Goal: Information Seeking & Learning: Learn about a topic

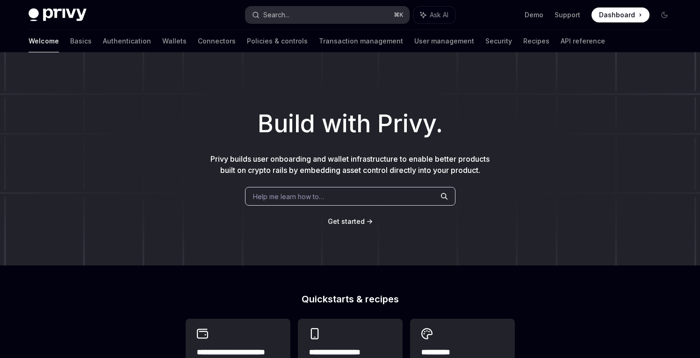
click at [271, 14] on div "Search..." at bounding box center [276, 14] width 26 height 11
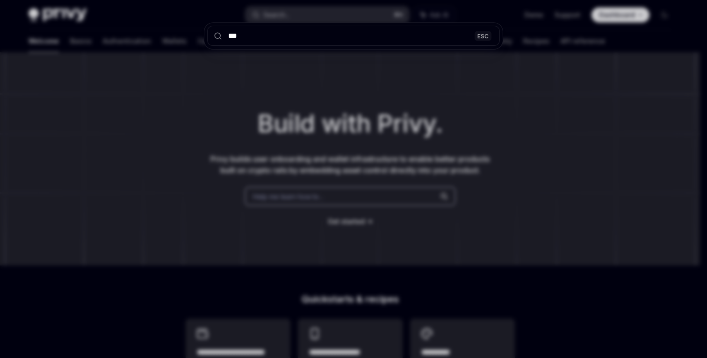
type input "****"
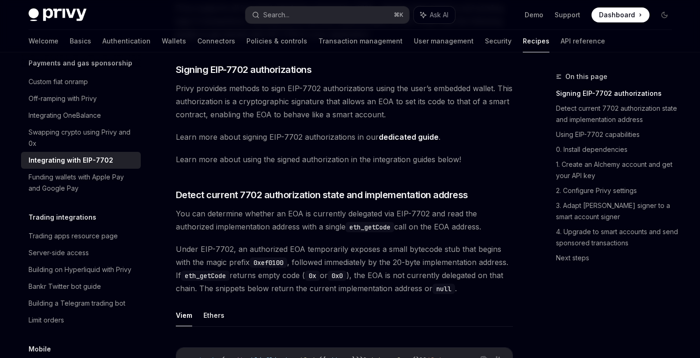
scroll to position [191, 0]
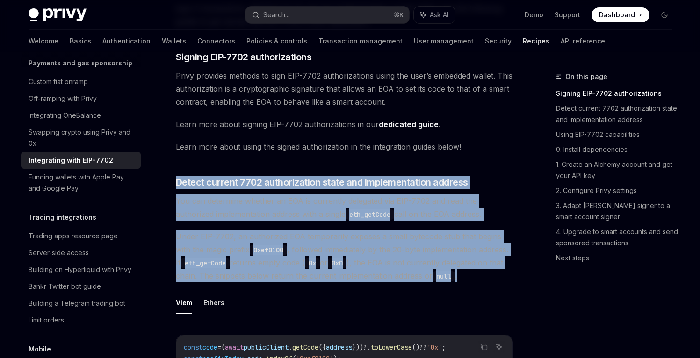
drag, startPoint x: 218, startPoint y: 169, endPoint x: 229, endPoint y: 288, distance: 119.7
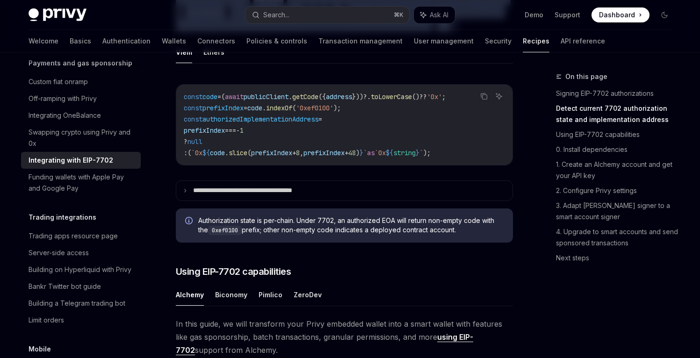
scroll to position [469, 0]
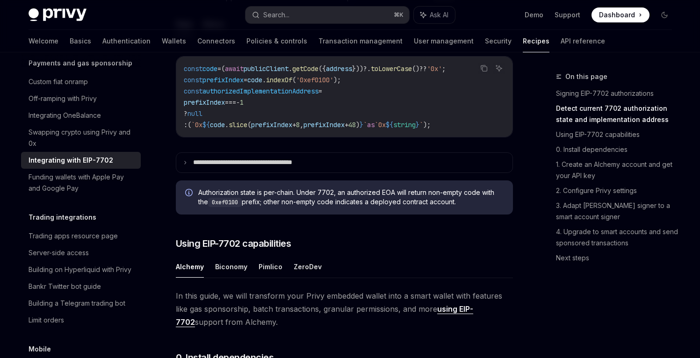
click at [255, 278] on ul "Alchemy Biconomy Pimlico ZeroDev" at bounding box center [344, 267] width 337 height 22
click at [266, 278] on button "Pimlico" at bounding box center [271, 267] width 24 height 22
type textarea "*"
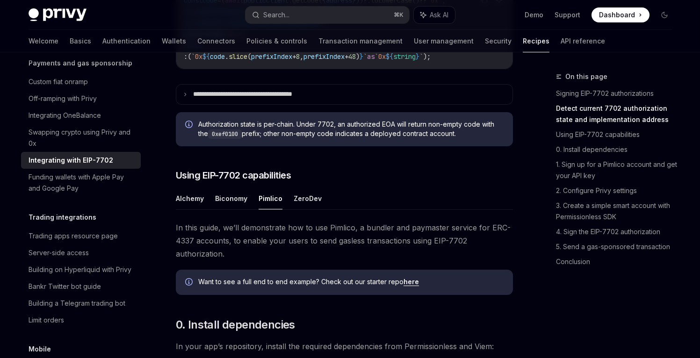
scroll to position [570, 0]
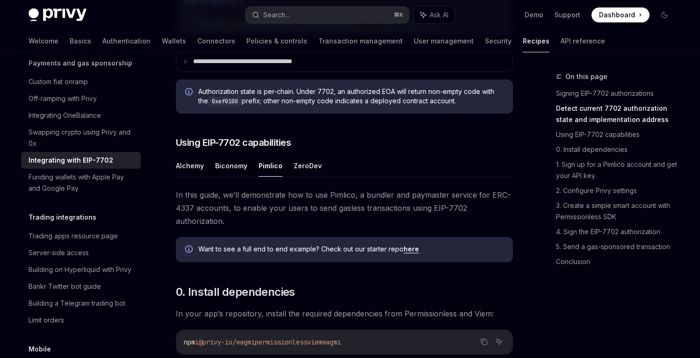
click at [411, 253] on link "here" at bounding box center [411, 249] width 15 height 8
